Goal: Obtain resource: Download file/media

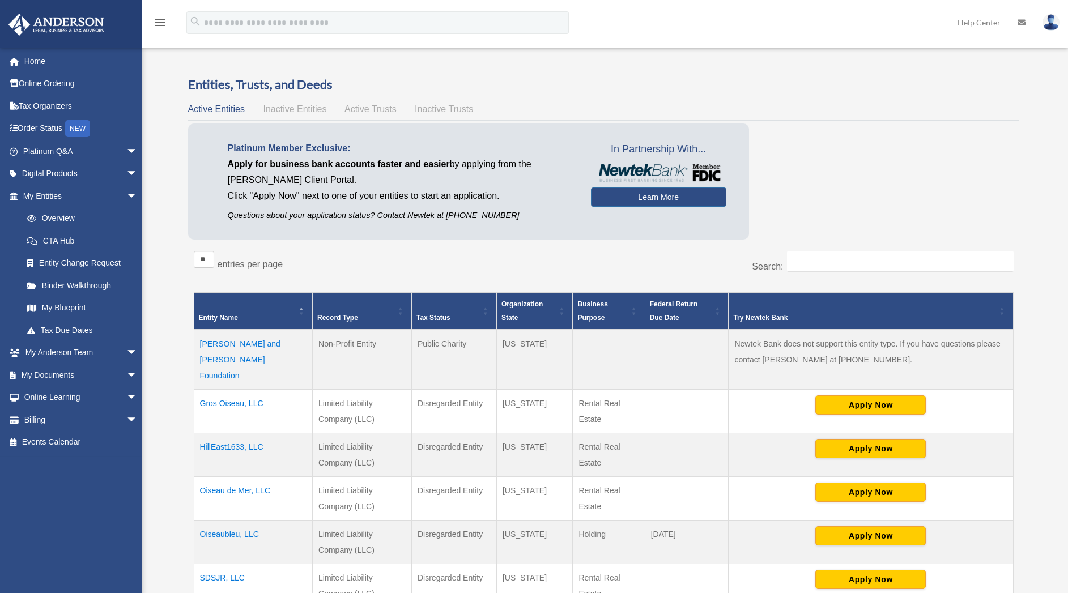
scroll to position [100, 0]
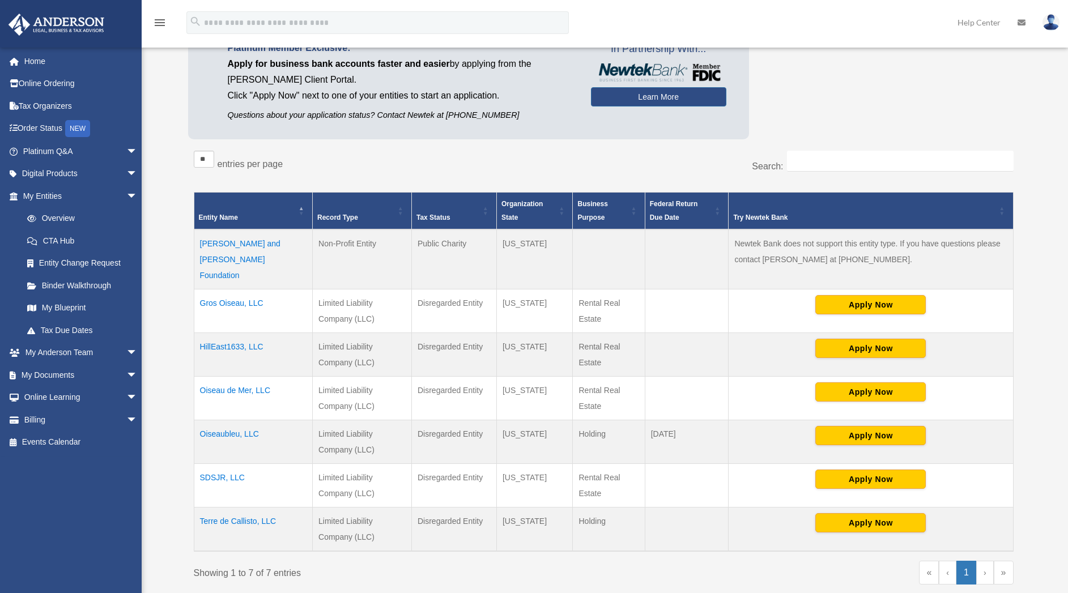
click at [229, 333] on td "HillEast1633, LLC" at bounding box center [253, 355] width 119 height 44
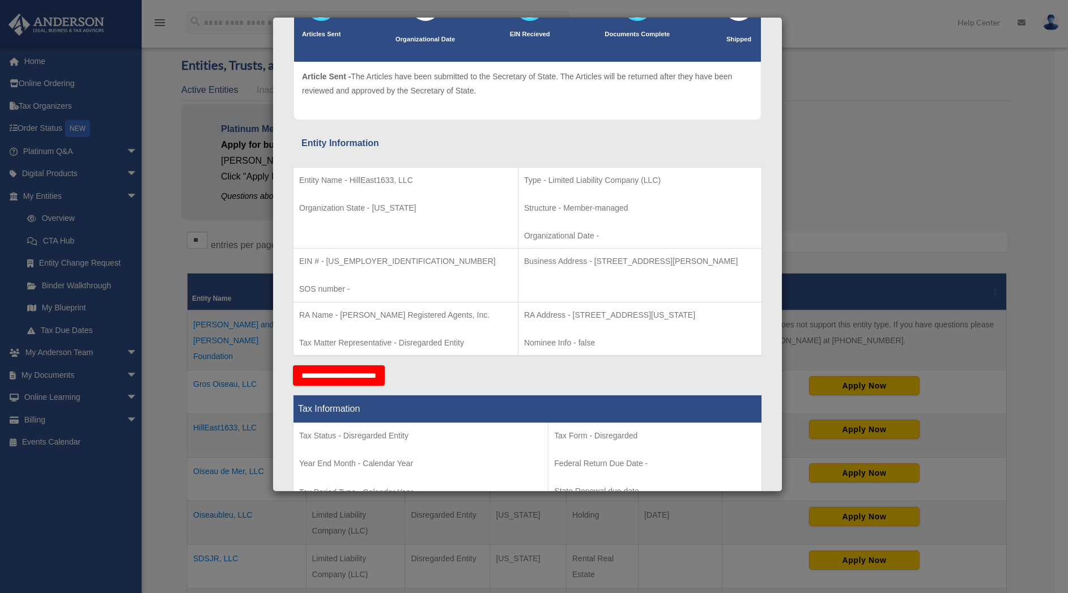
scroll to position [0, 0]
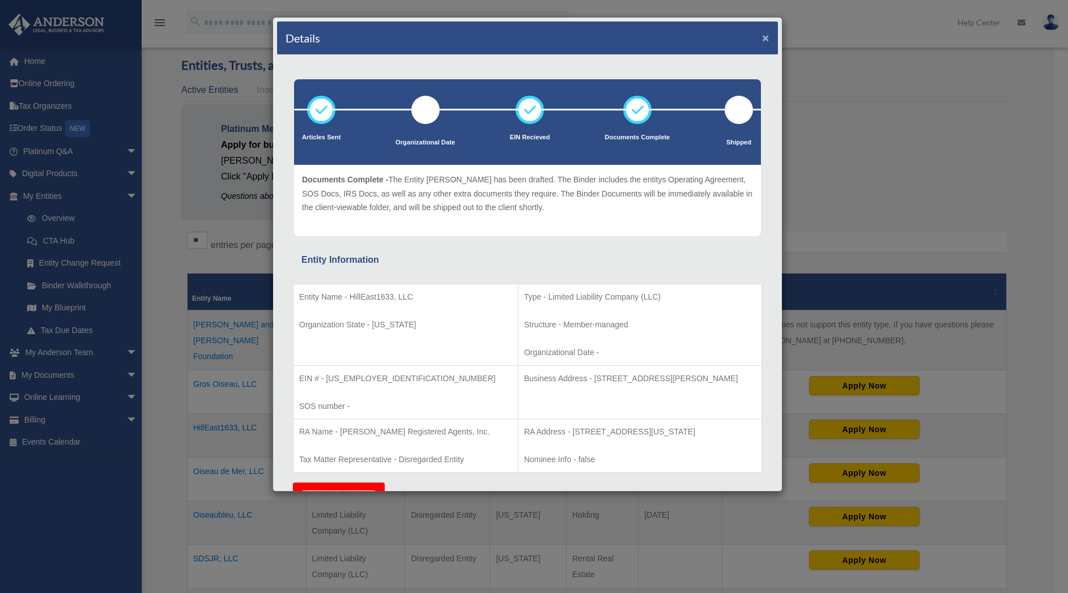
click at [762, 37] on button "×" at bounding box center [765, 38] width 7 height 12
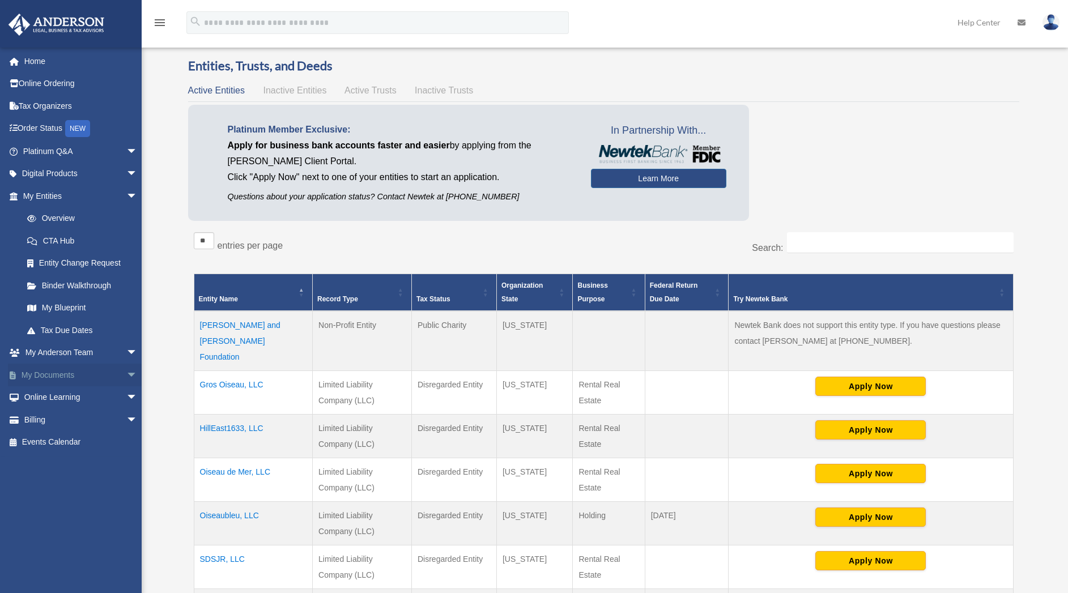
click at [126, 373] on span "arrow_drop_down" at bounding box center [137, 375] width 23 height 23
click at [52, 403] on link "Box" at bounding box center [85, 397] width 139 height 23
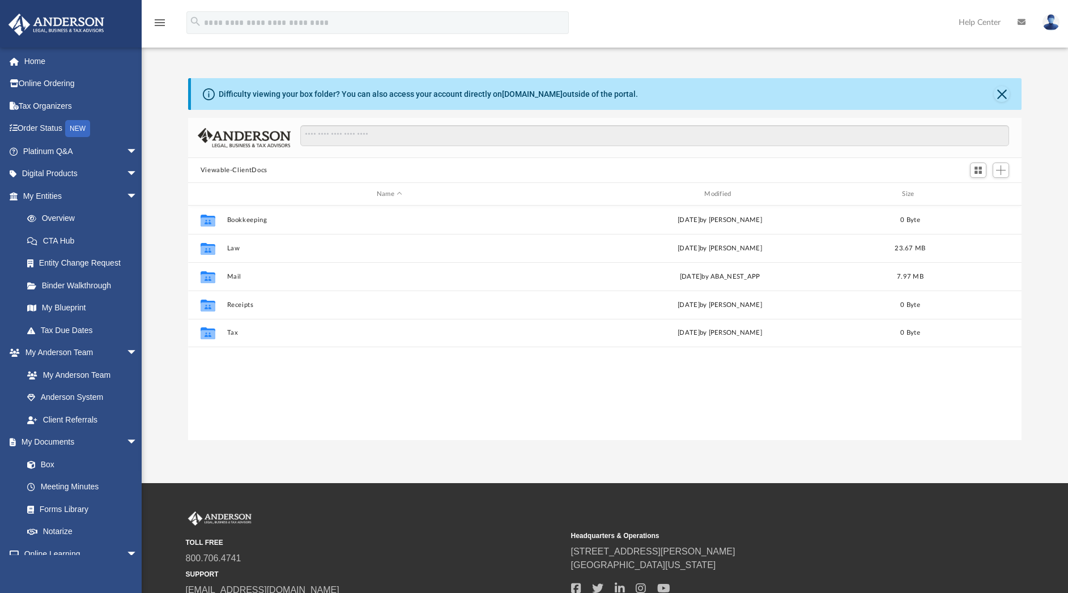
scroll to position [245, 821]
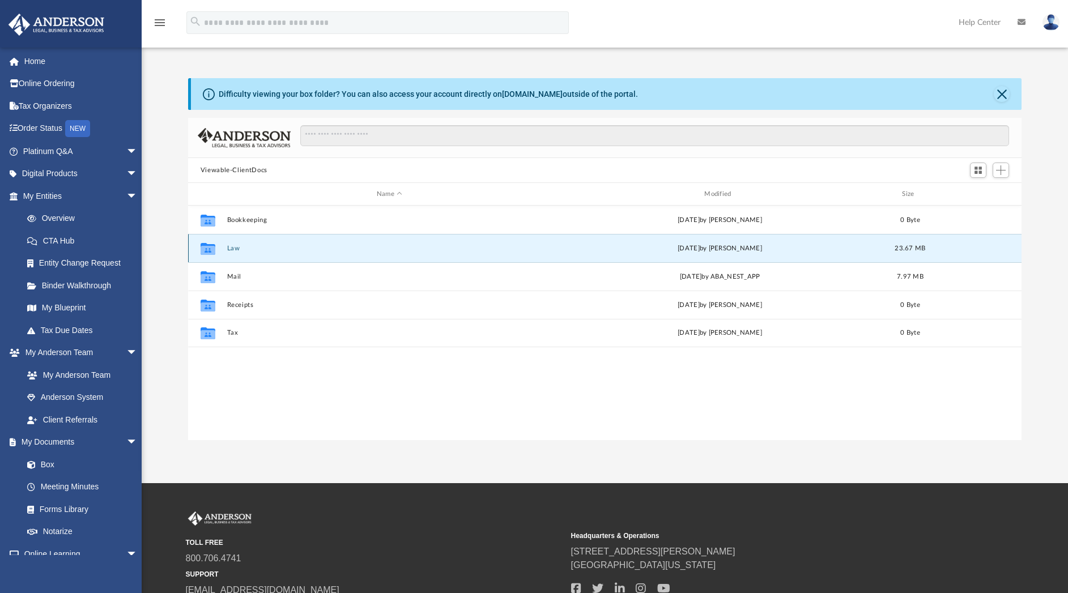
click at [236, 249] on button "Law" at bounding box center [389, 248] width 325 height 7
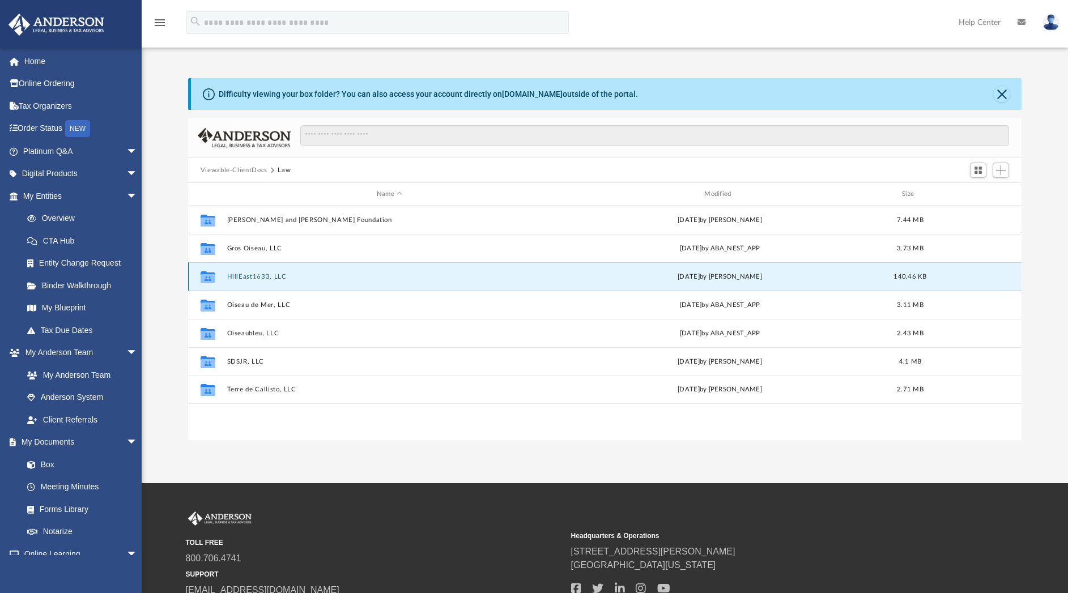
click at [246, 276] on button "HillEast1633, LLC" at bounding box center [389, 276] width 325 height 7
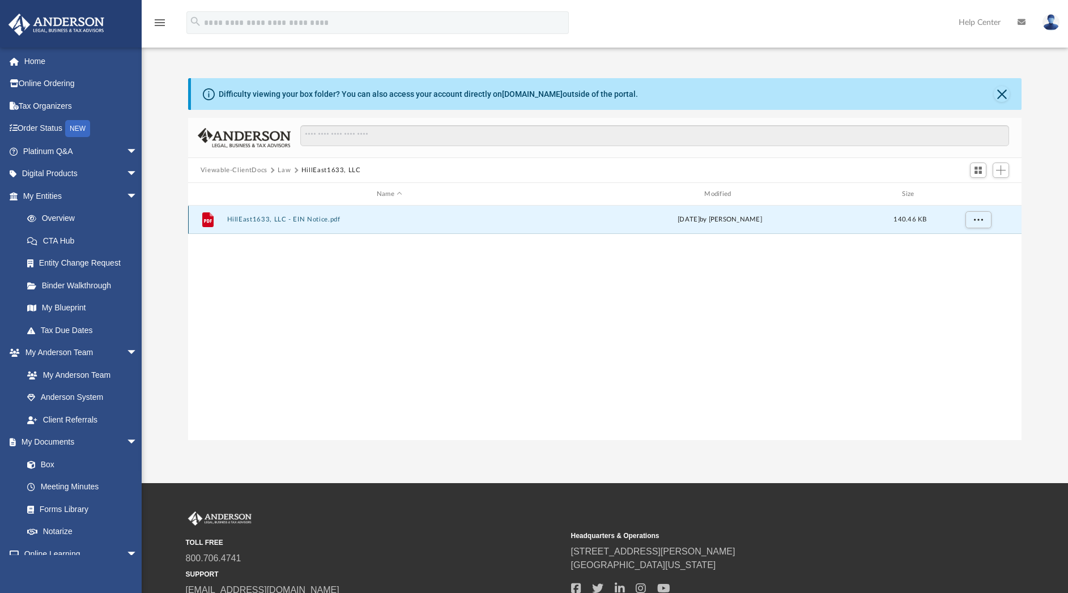
click at [312, 219] on button "HillEast1633, LLC - EIN Notice.pdf" at bounding box center [389, 219] width 325 height 7
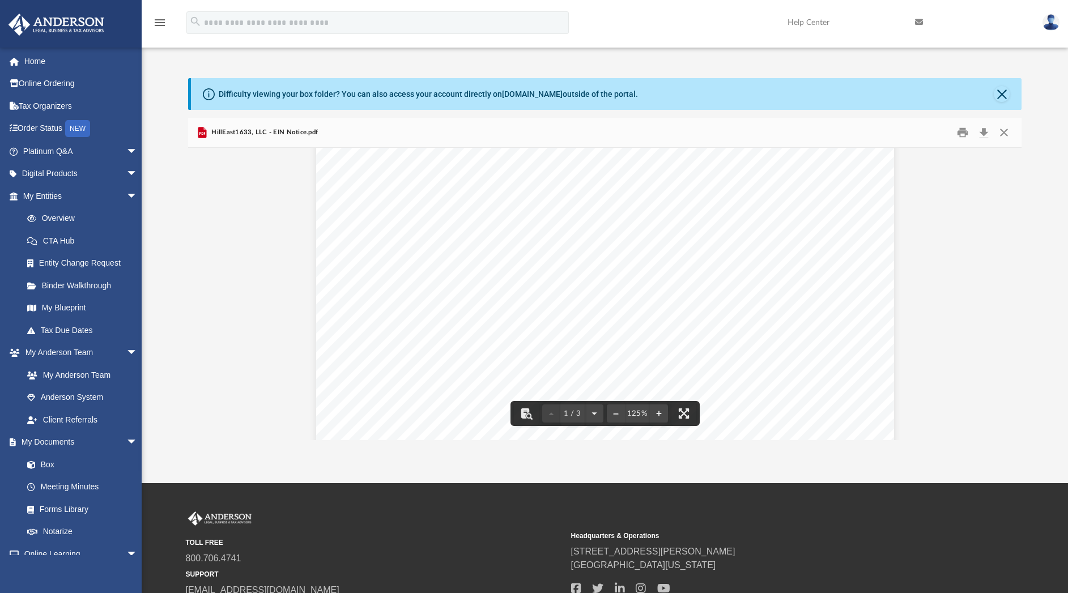
scroll to position [265, 0]
drag, startPoint x: 544, startPoint y: 287, endPoint x: 587, endPoint y: 282, distance: 42.7
click at [587, 282] on div "An o ﬀ icial website of the United States Government Here's how you know Help E…" at bounding box center [605, 266] width 578 height 748
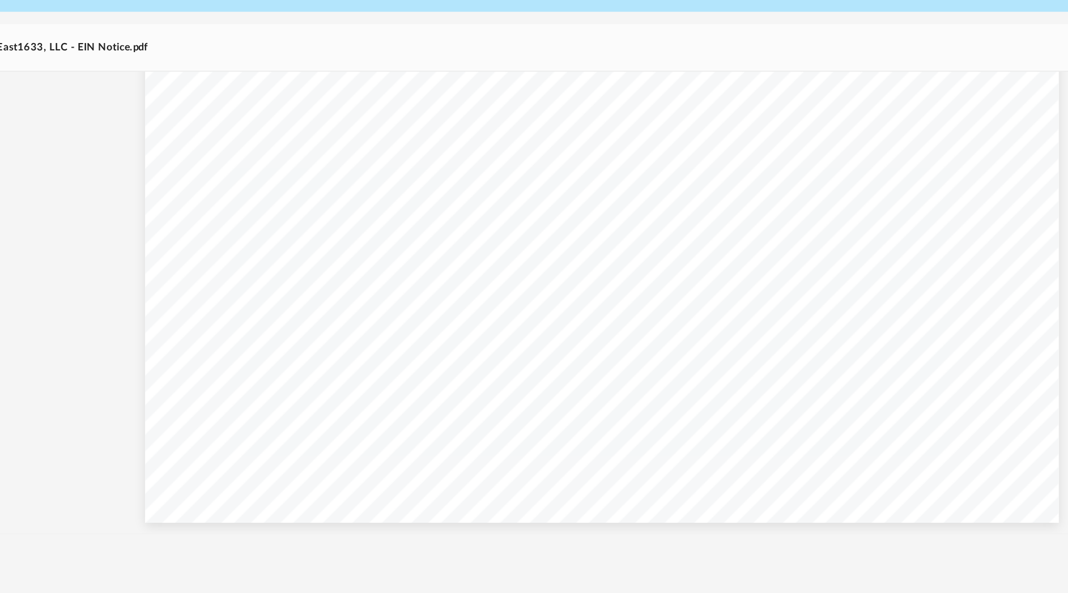
scroll to position [471, 0]
